Goal: Transaction & Acquisition: Purchase product/service

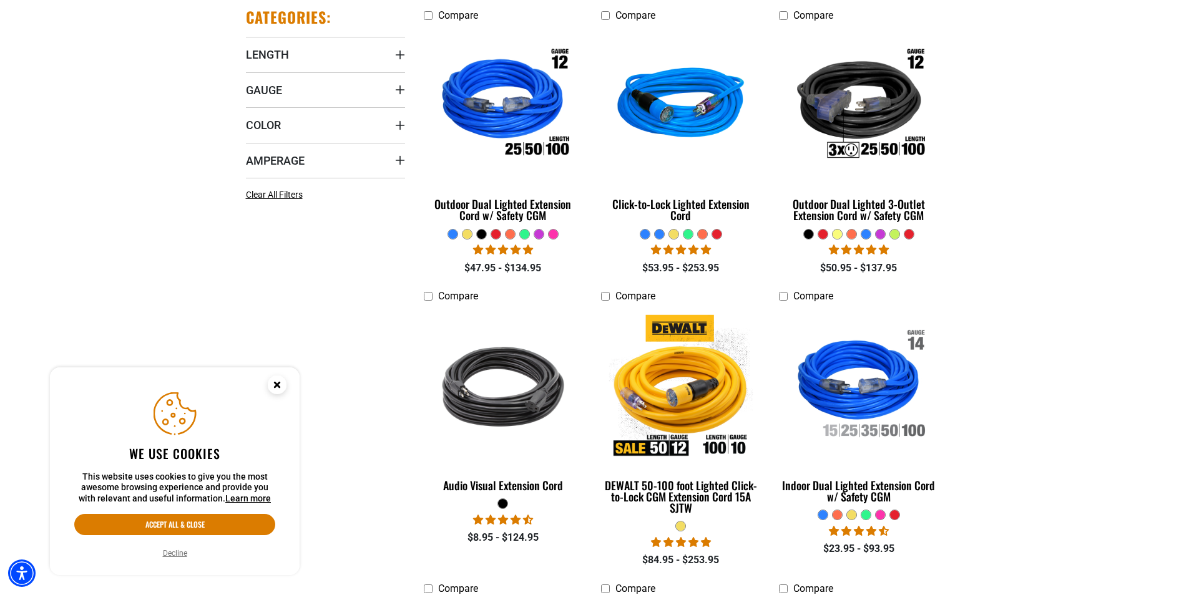
scroll to position [374, 0]
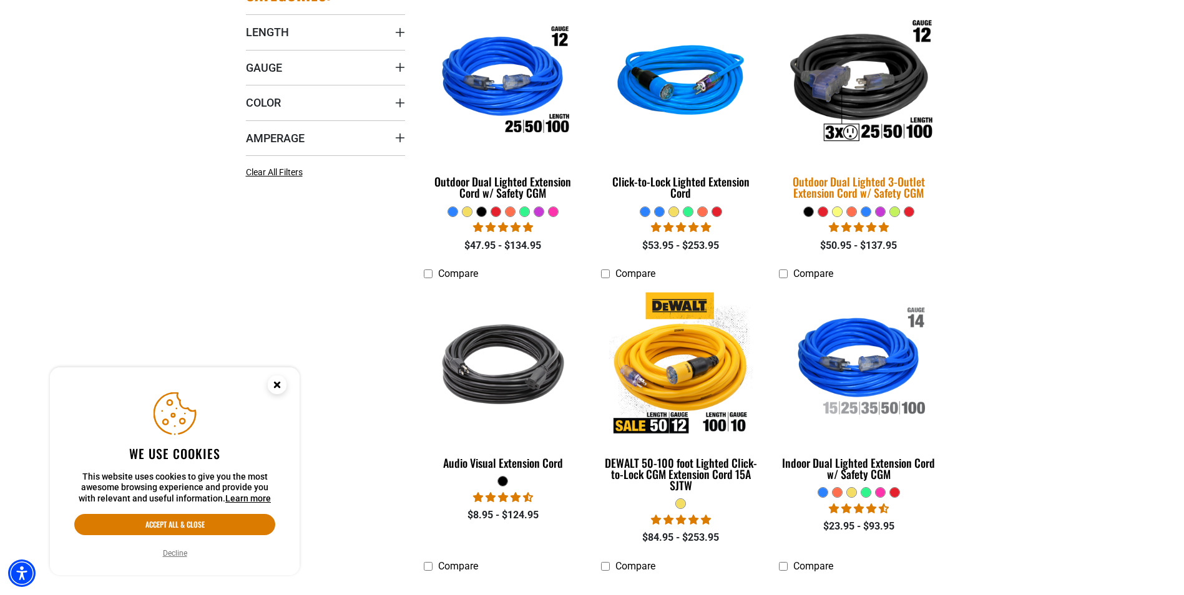
click at [866, 185] on div "Outdoor Dual Lighted 3-Outlet Extension Cord w/ Safety CGM" at bounding box center [858, 187] width 159 height 22
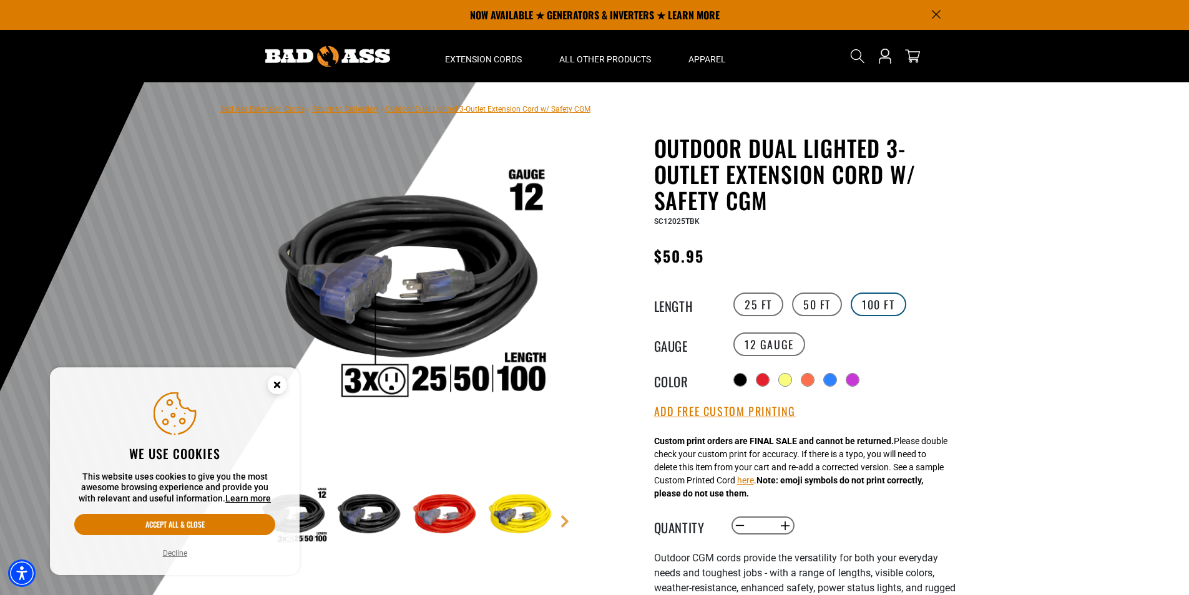
click at [885, 308] on label "100 FT" at bounding box center [879, 305] width 56 height 24
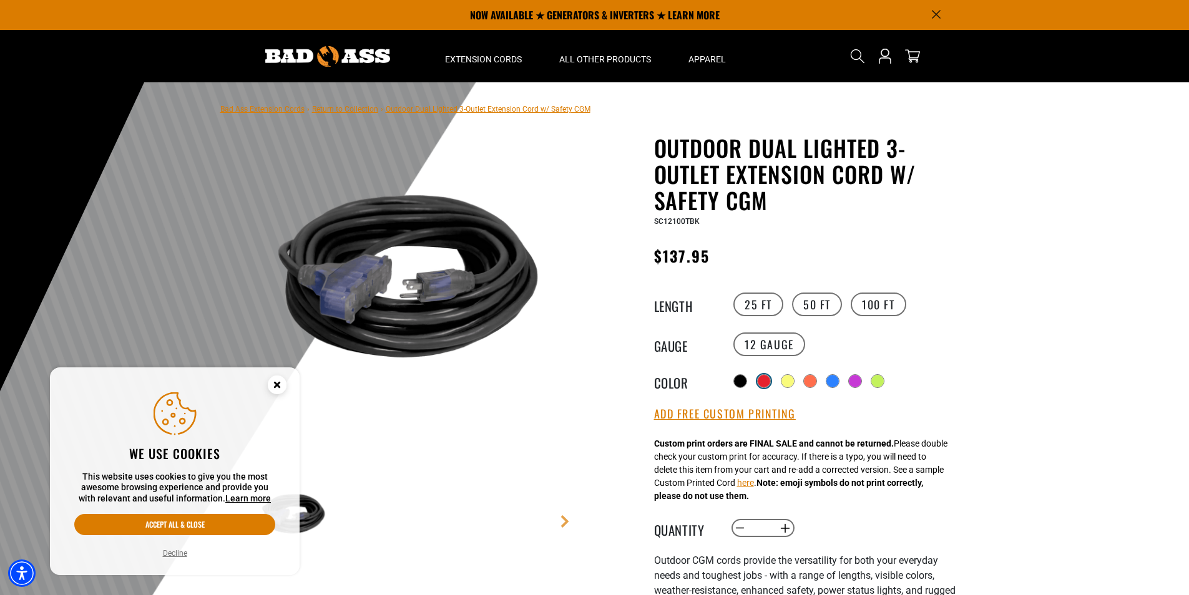
click at [769, 383] on div at bounding box center [764, 381] width 12 height 12
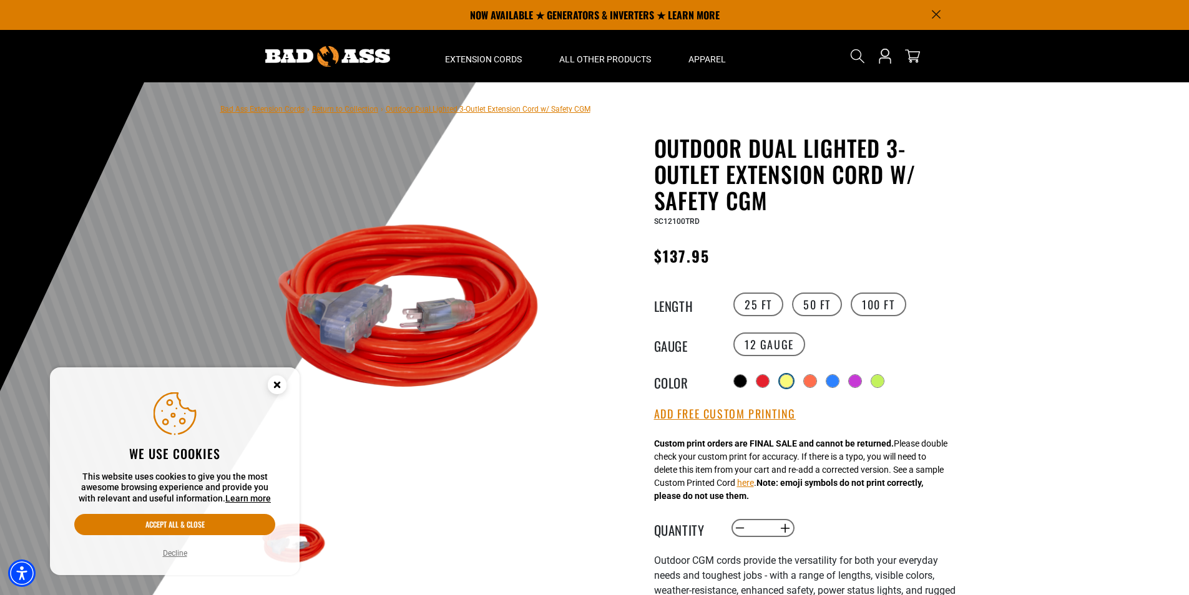
click at [790, 381] on div at bounding box center [786, 381] width 12 height 12
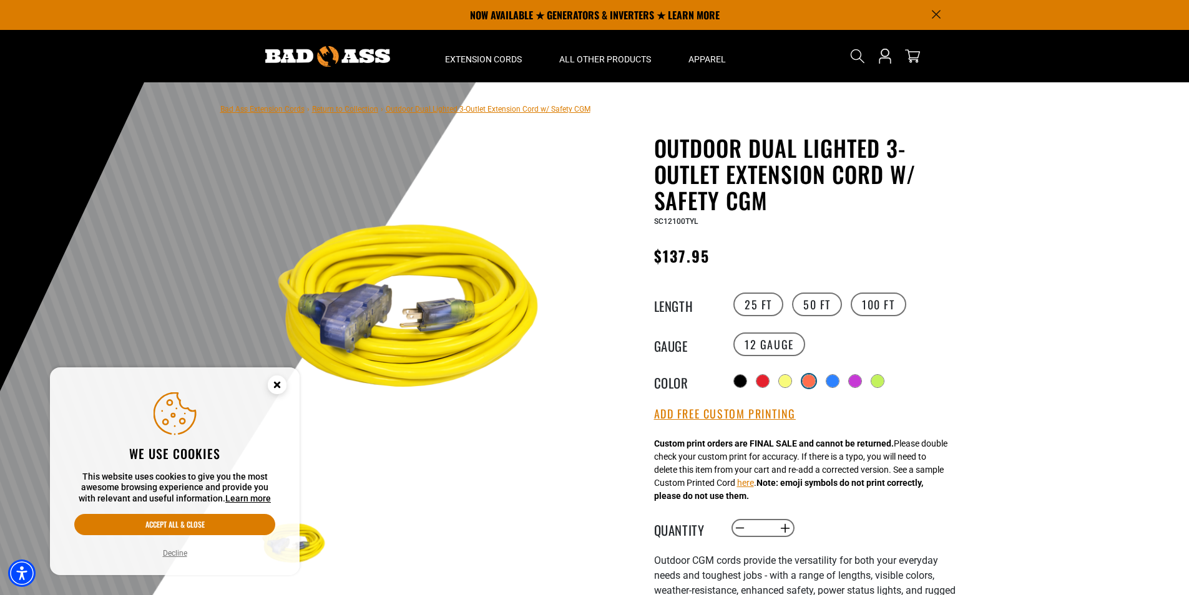
click at [811, 381] on div at bounding box center [809, 381] width 12 height 12
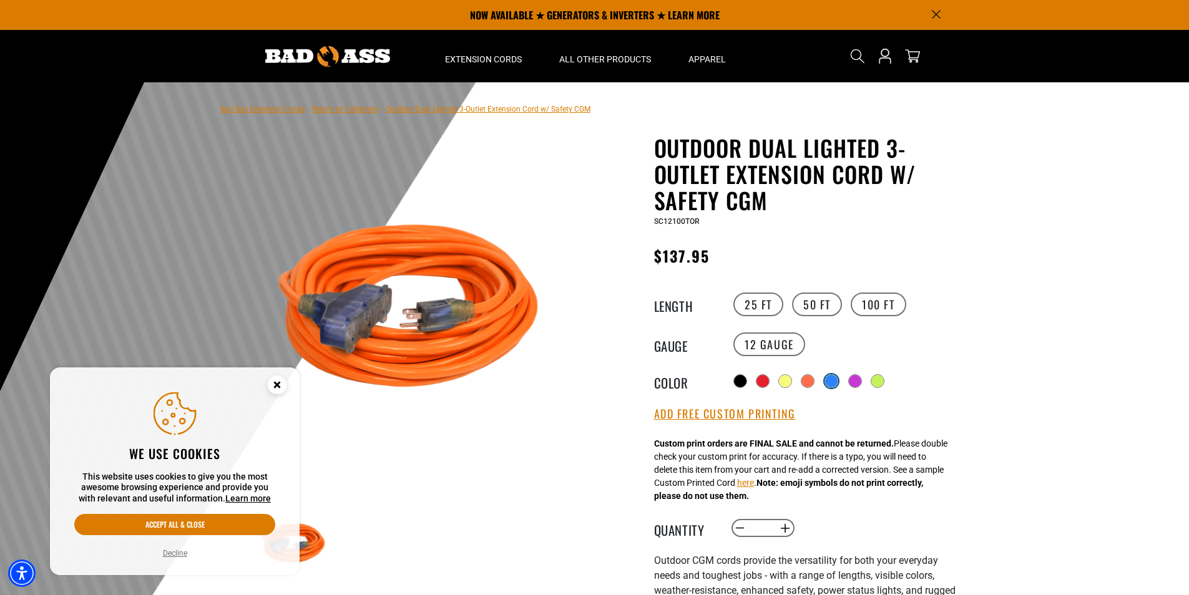
click at [832, 379] on div at bounding box center [831, 381] width 12 height 12
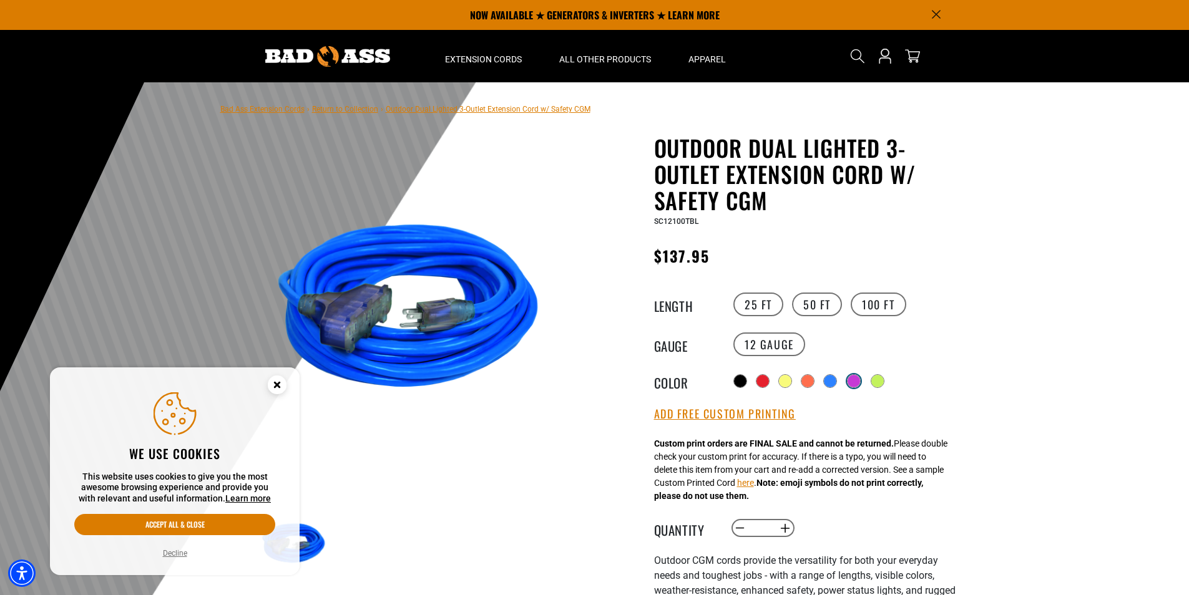
click at [856, 379] on div at bounding box center [854, 381] width 12 height 12
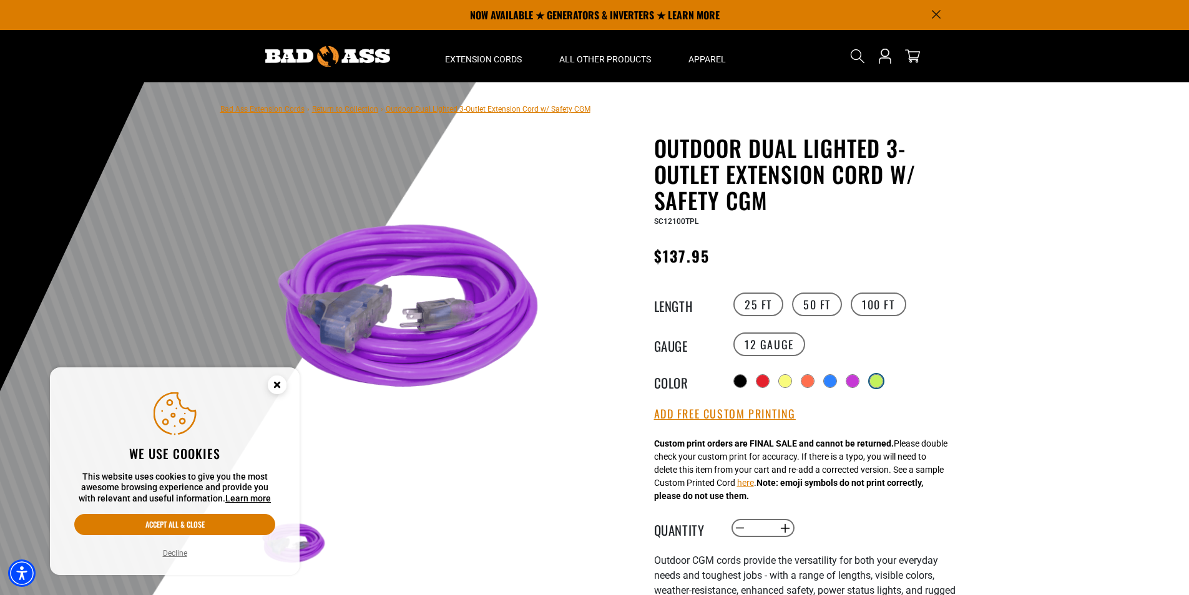
click at [882, 383] on div at bounding box center [876, 381] width 12 height 12
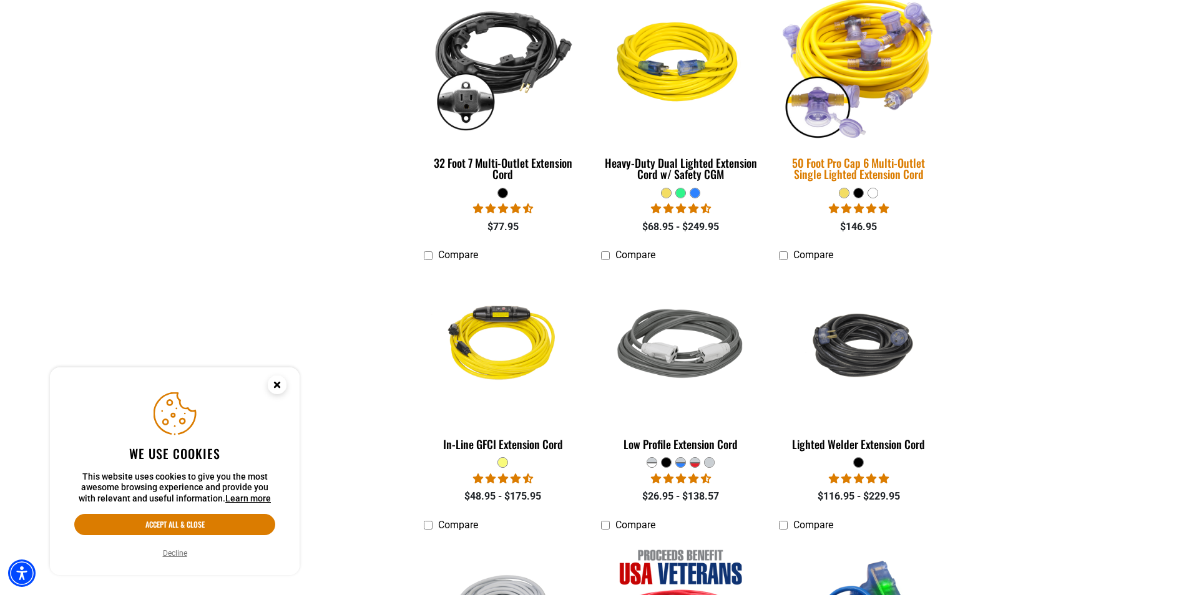
scroll to position [1248, 0]
